Goal: Transaction & Acquisition: Subscribe to service/newsletter

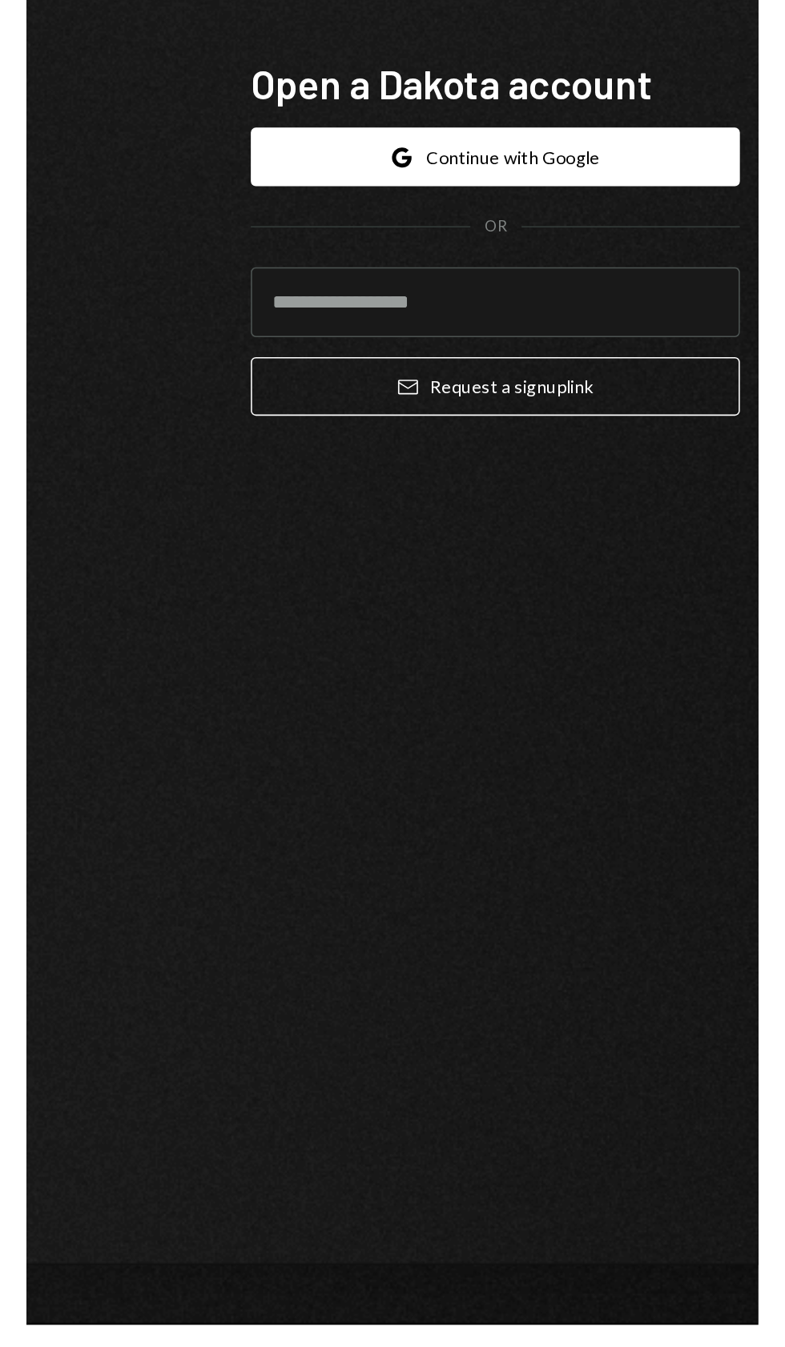
scroll to position [38, 0]
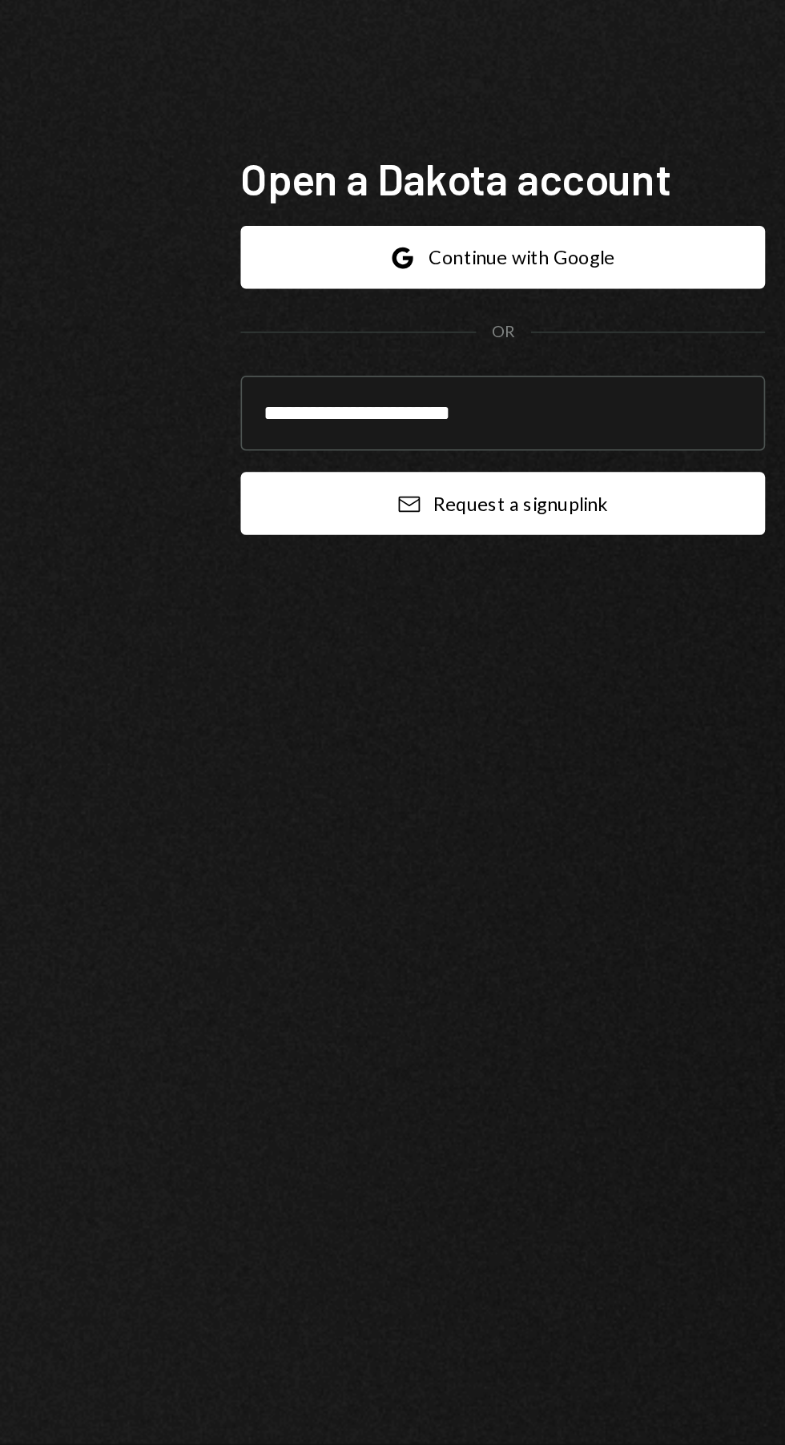
type input "**********"
click at [296, 860] on button "Email Request a sign up link" at bounding box center [393, 842] width 314 height 38
